Goal: Find specific page/section: Find specific page/section

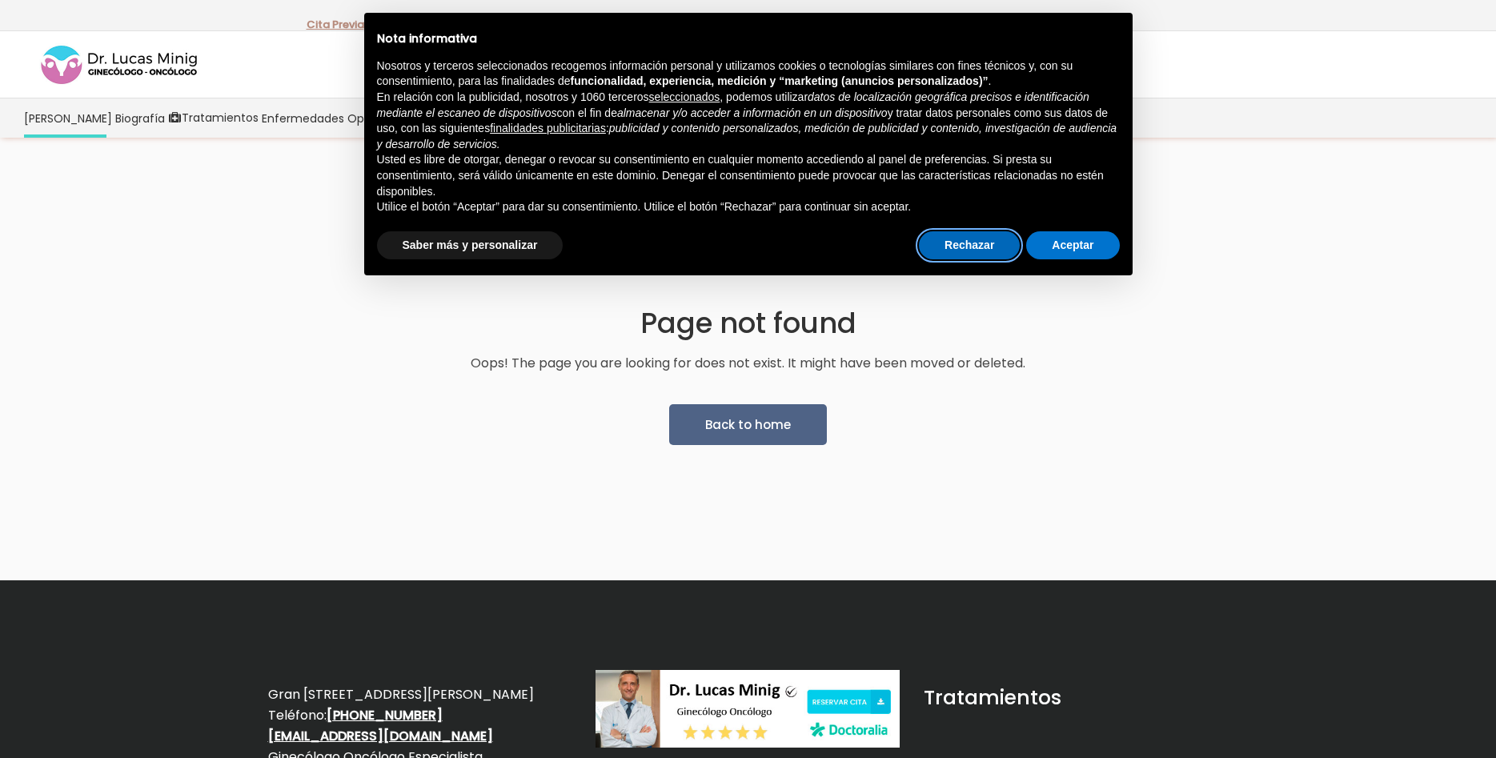
click at [997, 241] on button "Rechazar" at bounding box center [969, 245] width 101 height 29
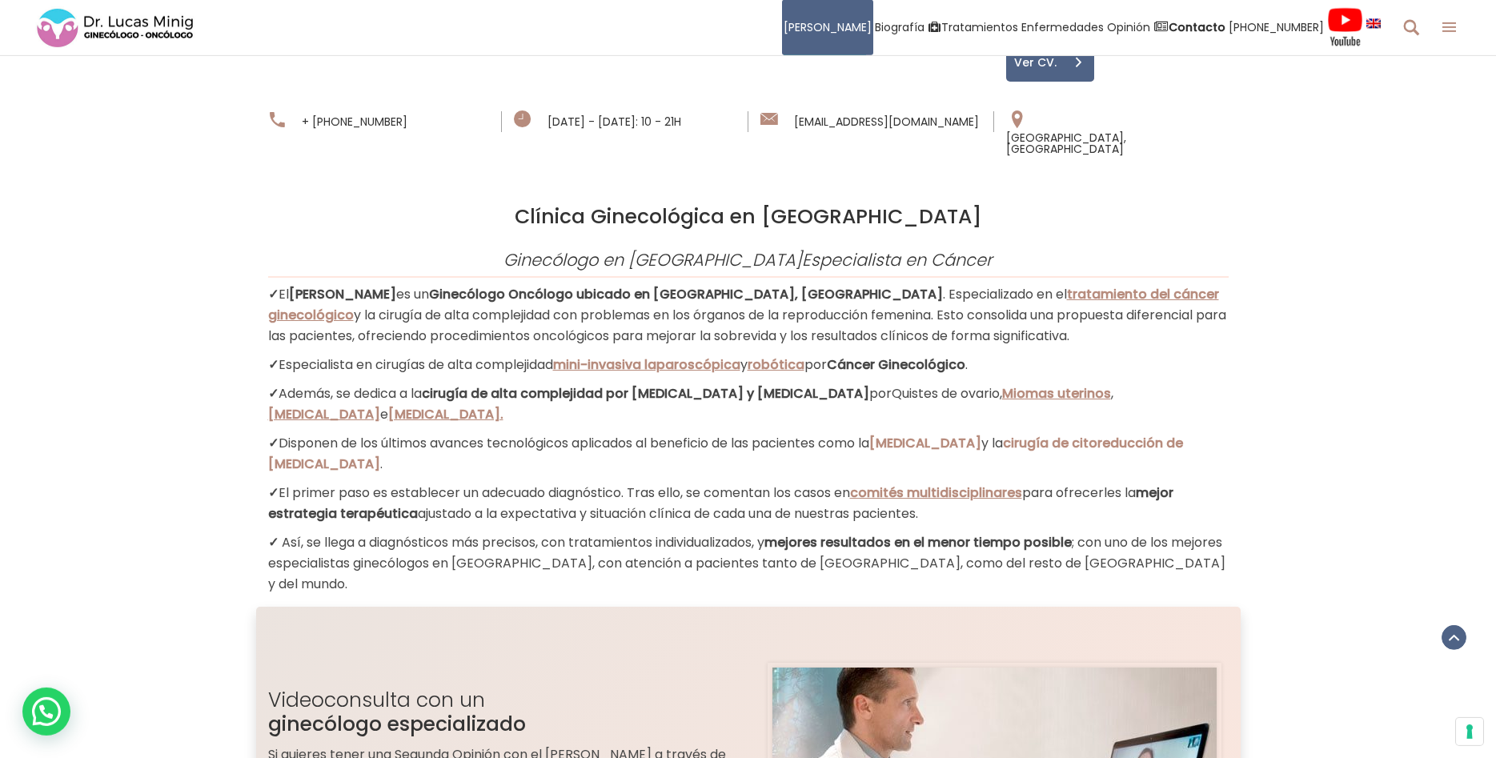
scroll to position [1306, 0]
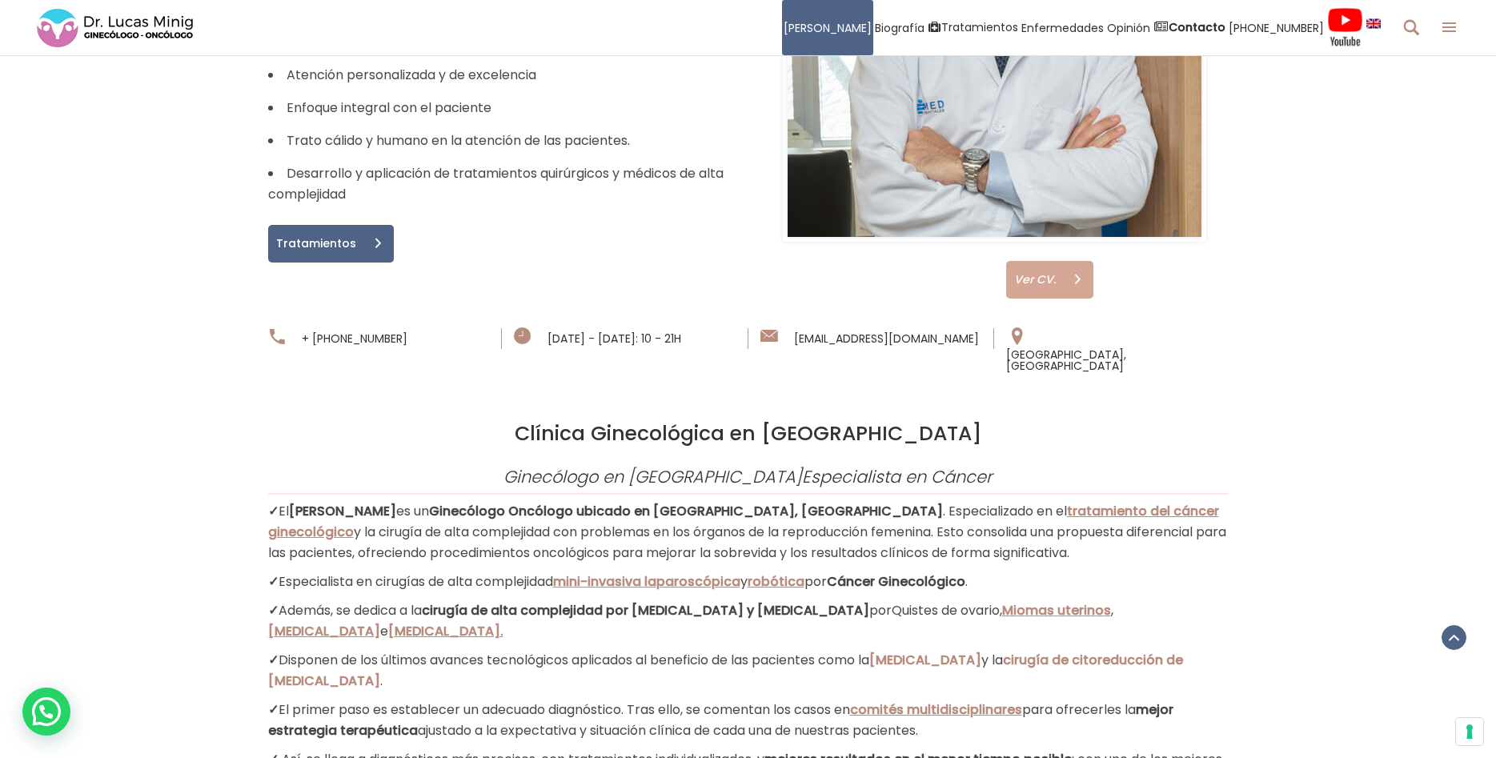
click at [1072, 261] on span at bounding box center [1077, 280] width 31 height 38
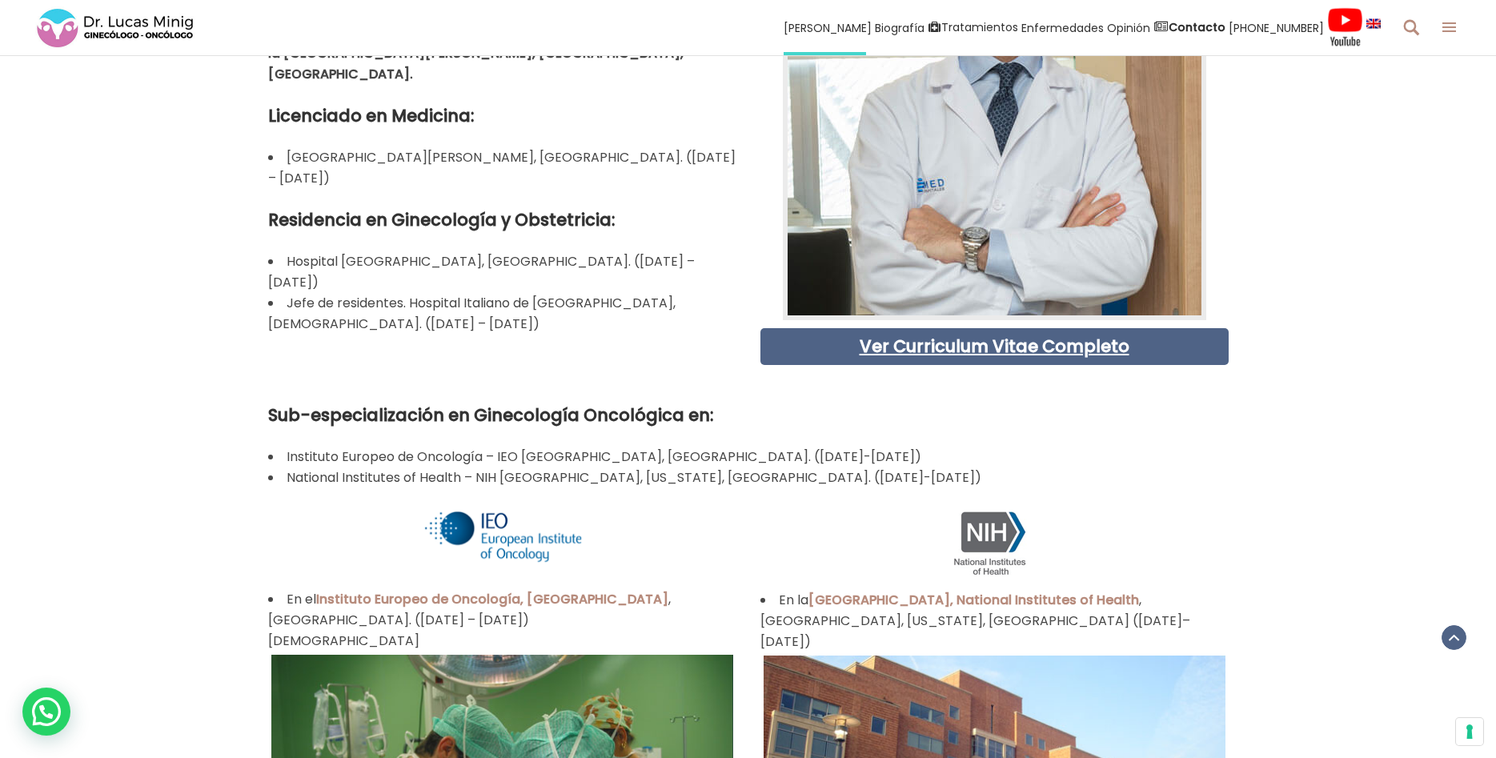
scroll to position [980, 0]
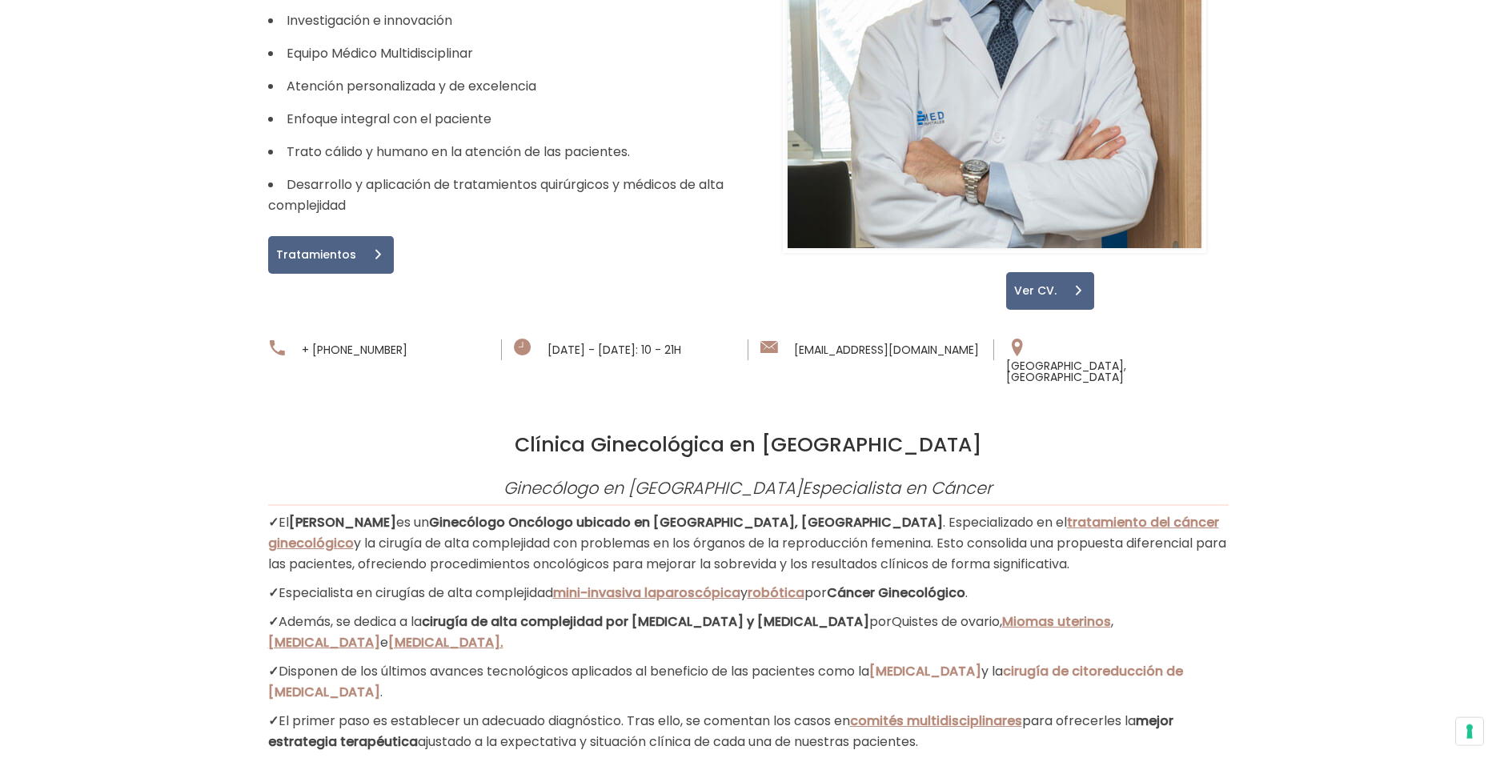
scroll to position [980, 0]
